Goal: Communication & Community: Answer question/provide support

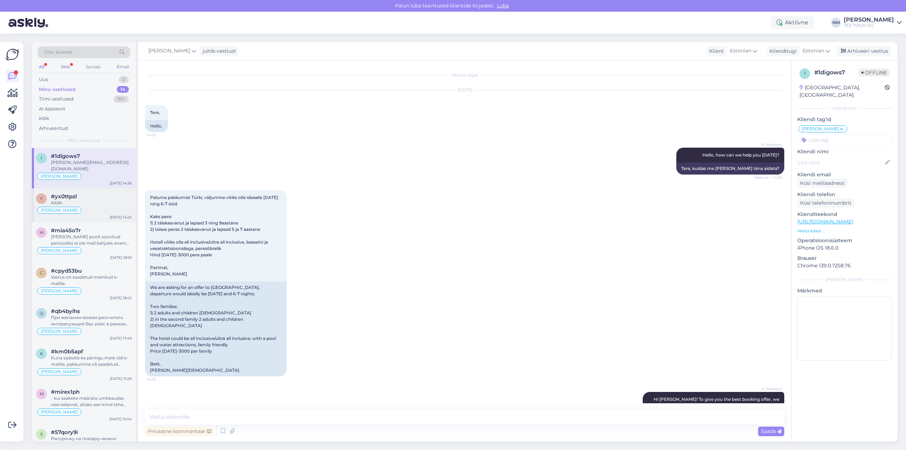
click at [82, 193] on div "#yx0ttpzl" at bounding box center [91, 196] width 81 height 6
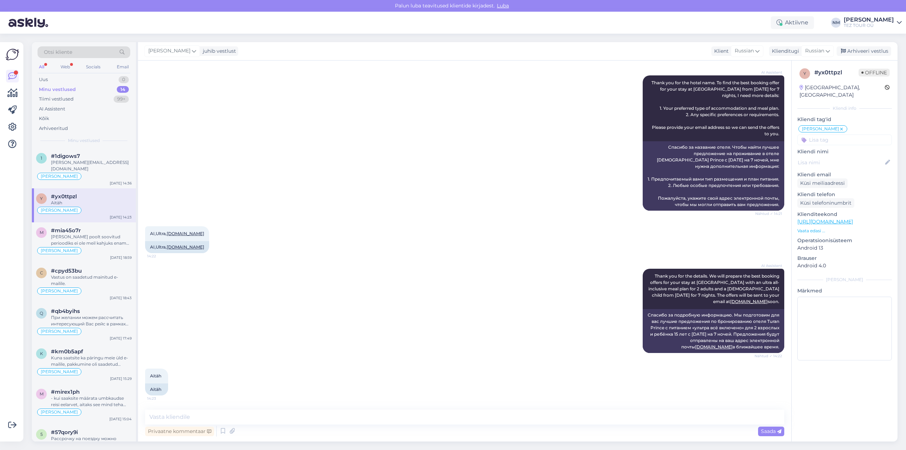
scroll to position [317, 0]
drag, startPoint x: 227, startPoint y: 234, endPoint x: 170, endPoint y: 233, distance: 56.7
click at [170, 233] on div "AI,Ultra, [DOMAIN_NAME] 14:22" at bounding box center [177, 233] width 64 height 15
copy link "[DOMAIN_NAME]"
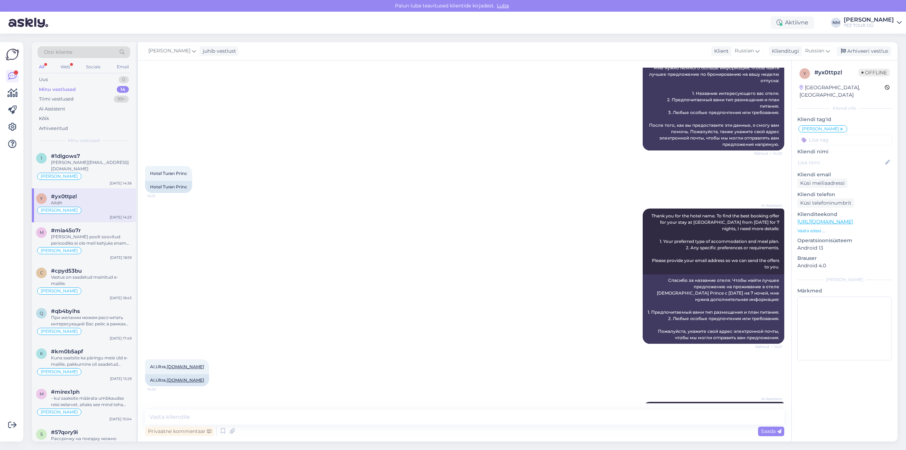
scroll to position [248, 0]
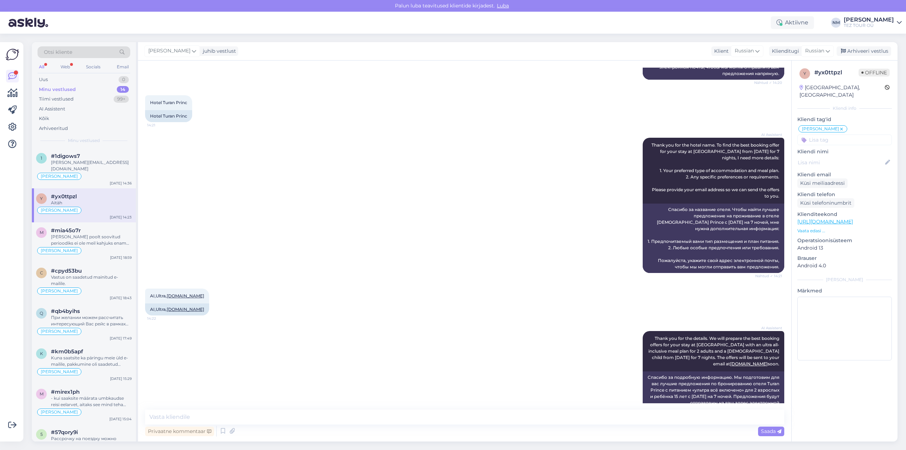
click at [259, 339] on div "AI Assistent Thank you for the details. We will prepare the best booking offers…" at bounding box center [464, 373] width 639 height 100
click at [208, 415] on textarea at bounding box center [464, 417] width 639 height 15
type textarea "Добрый день! Благодарю Вас за обращение."
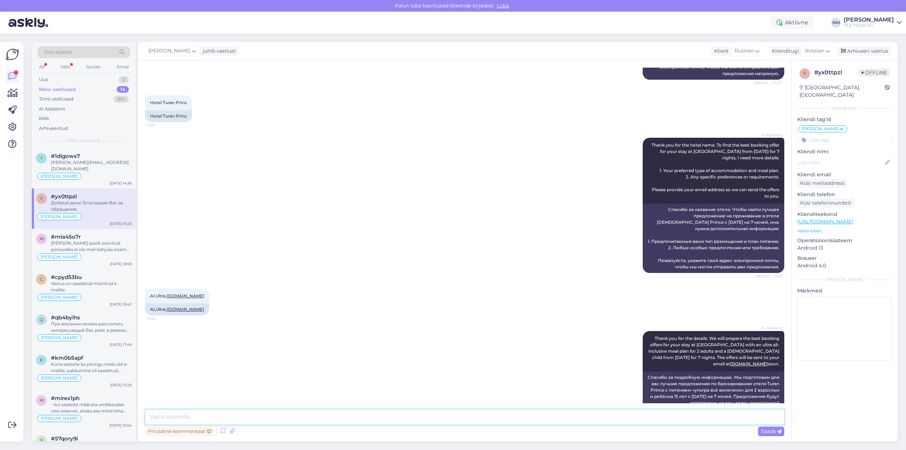
scroll to position [347, 0]
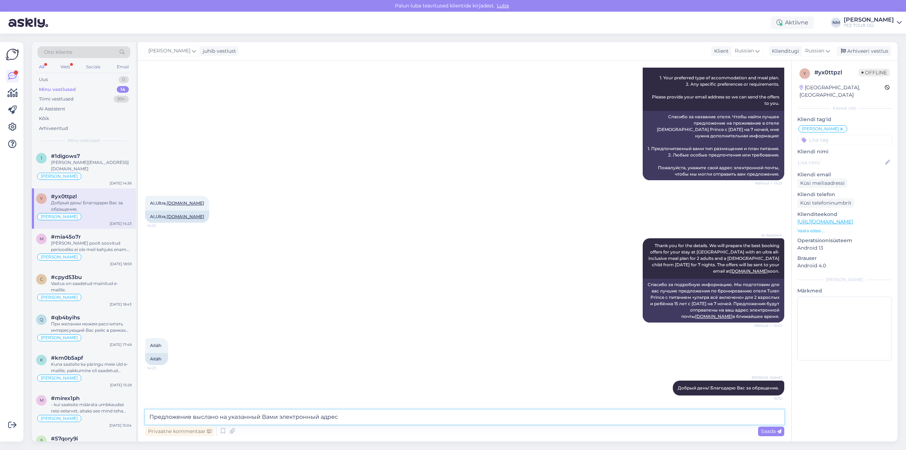
type textarea "Предложение выслано на указанный Вами электронный адрес."
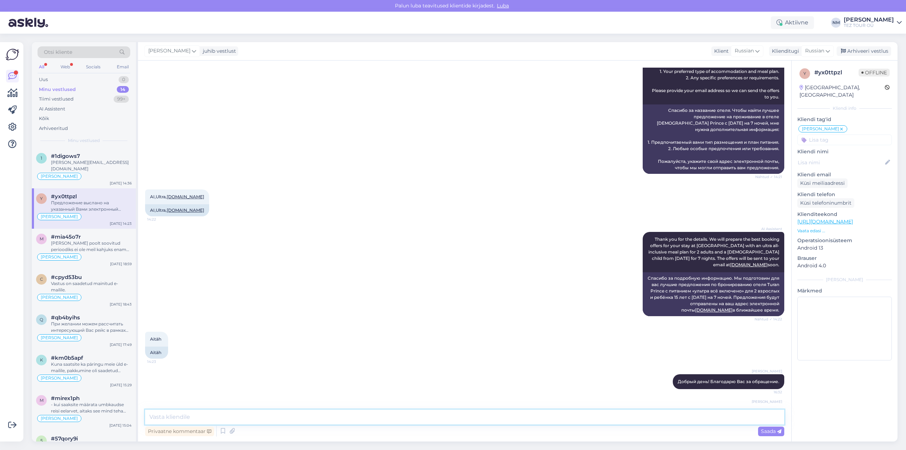
scroll to position [384, 0]
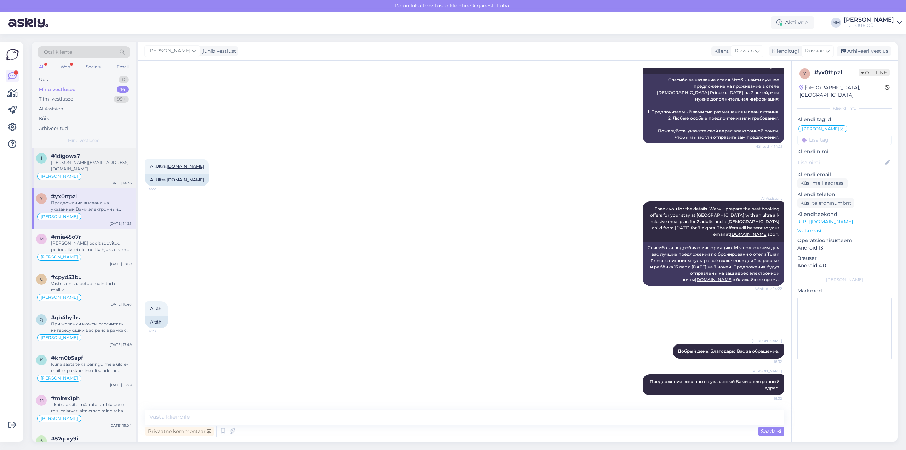
click at [96, 163] on div "[PERSON_NAME][EMAIL_ADDRESS][DOMAIN_NAME]" at bounding box center [91, 165] width 81 height 13
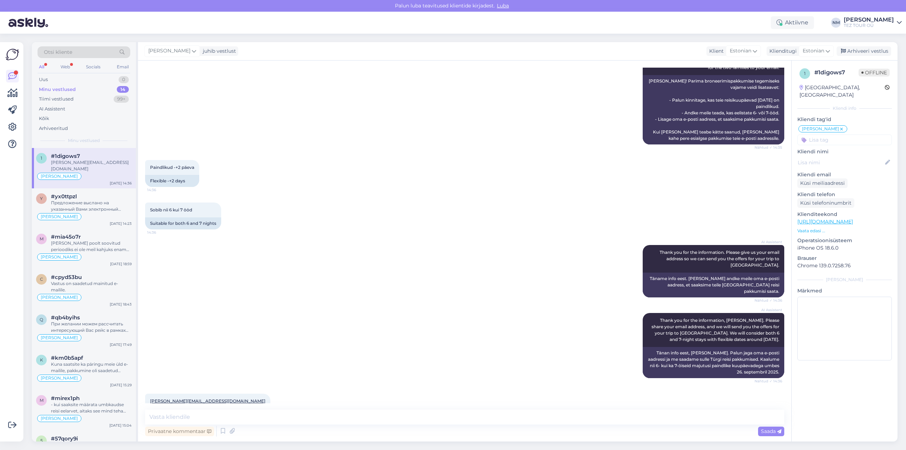
scroll to position [395, 0]
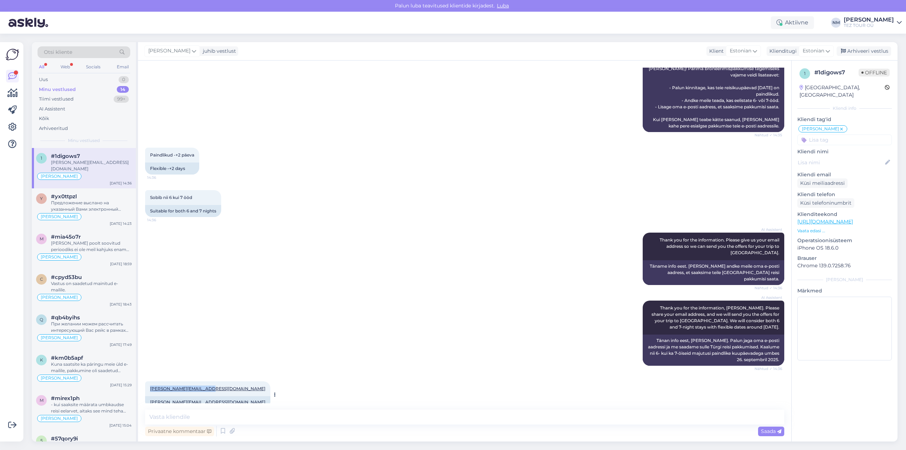
drag, startPoint x: 208, startPoint y: 377, endPoint x: 150, endPoint y: 380, distance: 58.1
click at [150, 381] on div "[PERSON_NAME][EMAIL_ADDRESS][DOMAIN_NAME] 14:36" at bounding box center [207, 388] width 125 height 15
copy link "[PERSON_NAME][EMAIL_ADDRESS][DOMAIN_NAME]"
click at [170, 417] on textarea at bounding box center [464, 417] width 639 height 15
paste textarea "Täname, et tunnete huvi TEZ TOURi poolt pakutavate reisiteenuste vastu."
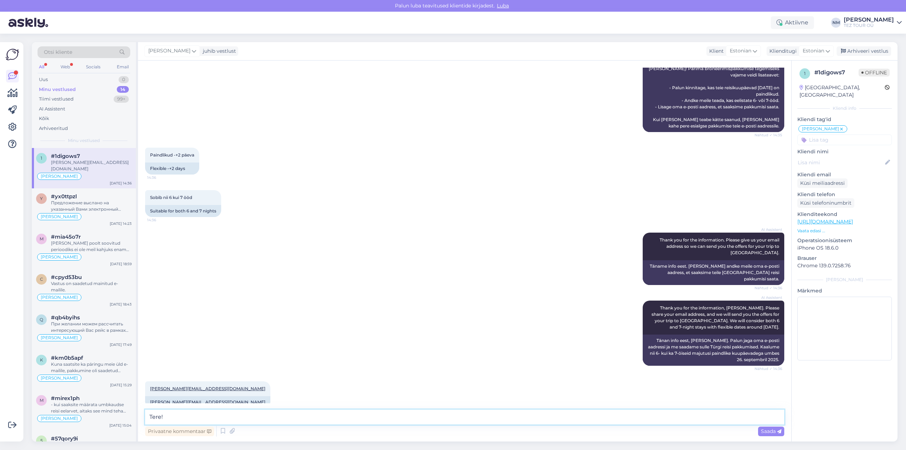
type textarea "Tere! Täname, et tunnete huvi TEZ TOURi poolt pakutavate reisiteenuste vastu."
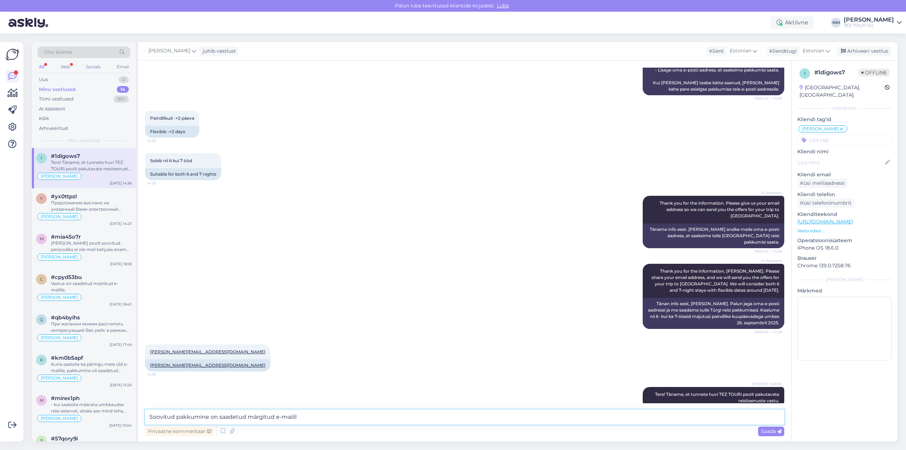
type textarea "Soovitud pakkumine on saadetud märgitud e-mailile"
